Goal: Task Accomplishment & Management: Use online tool/utility

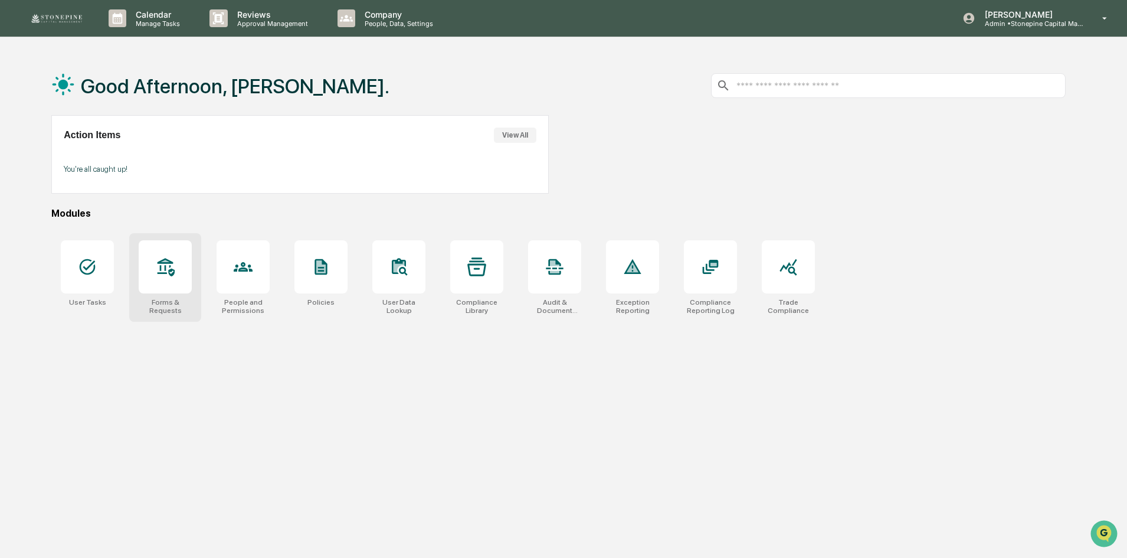
click at [164, 274] on icon at bounding box center [165, 266] width 19 height 19
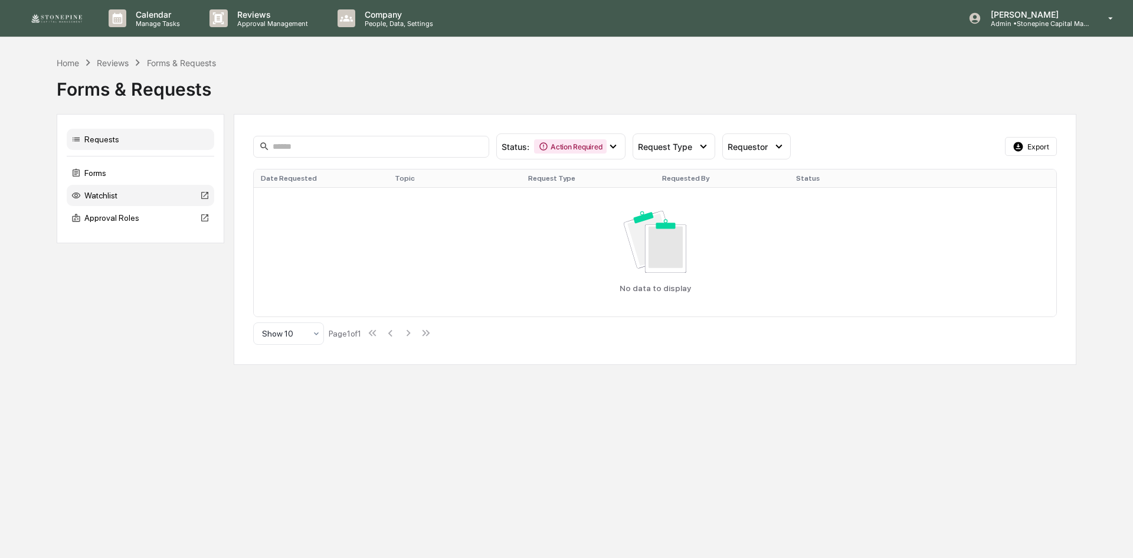
click at [111, 194] on div "Watchlist" at bounding box center [141, 195] width 148 height 21
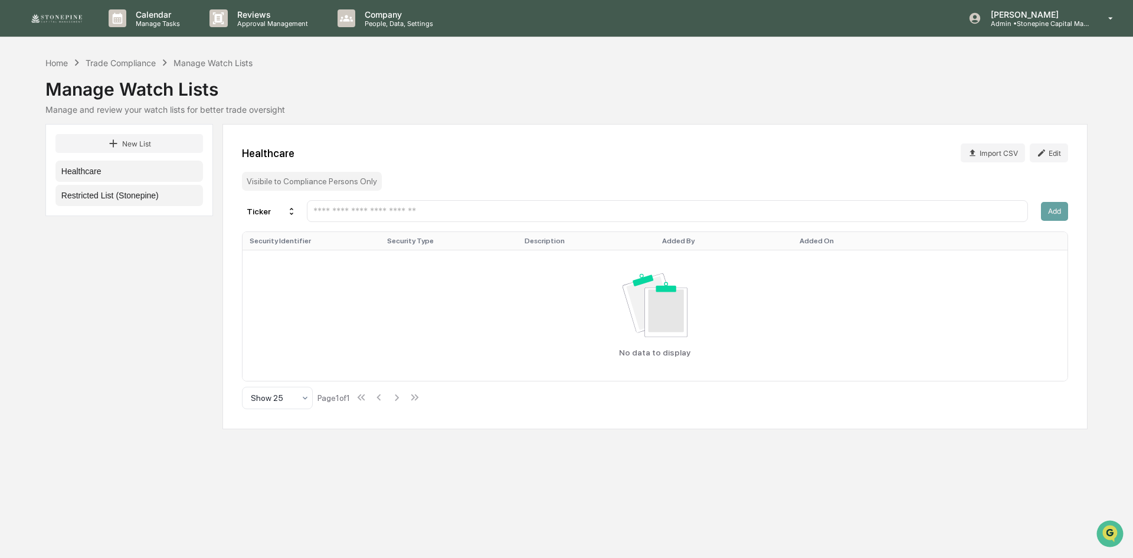
click at [157, 198] on button "Restricted List (Stonepine)" at bounding box center [129, 195] width 148 height 21
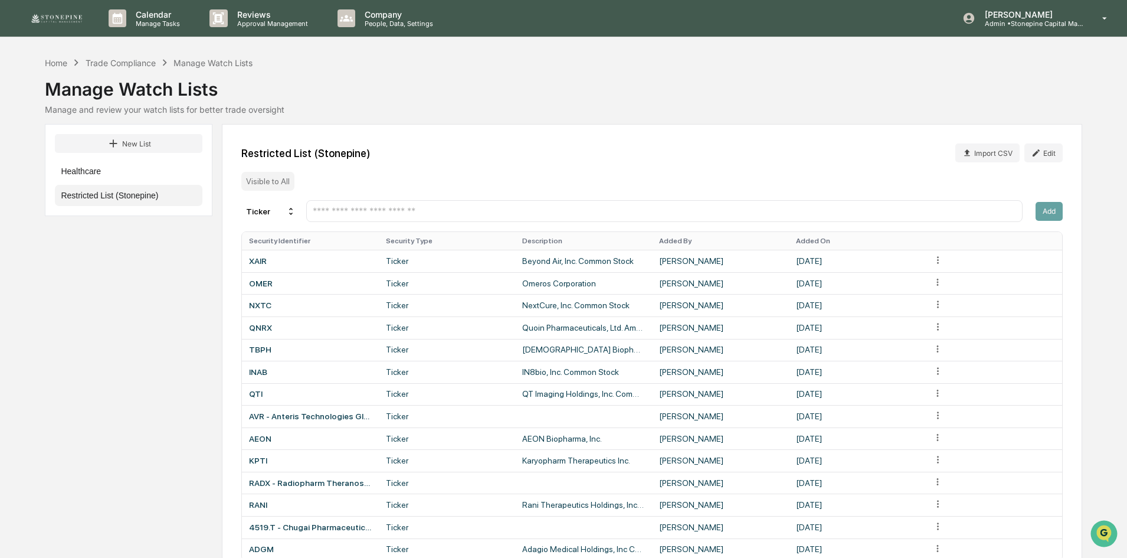
click at [470, 208] on input "text" at bounding box center [664, 210] width 705 height 11
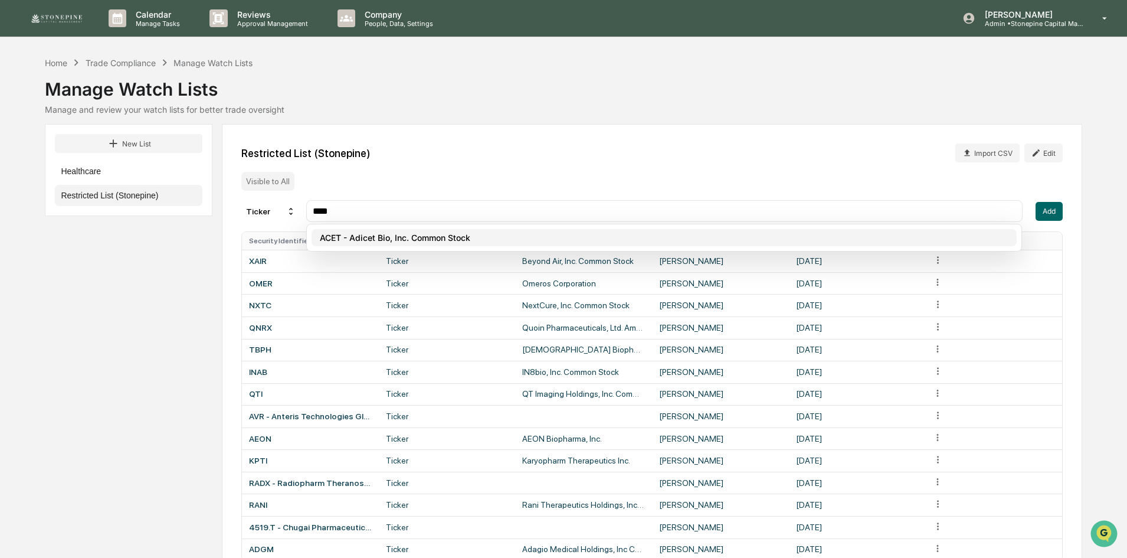
type input "****"
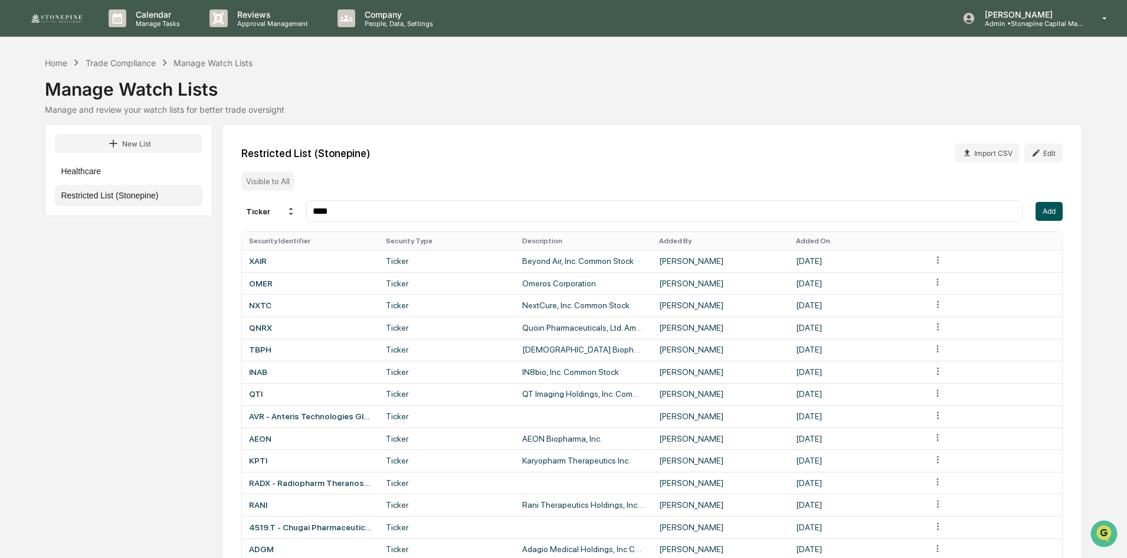
click at [1042, 214] on button "Add" at bounding box center [1049, 211] width 27 height 19
